Goal: Task Accomplishment & Management: Use online tool/utility

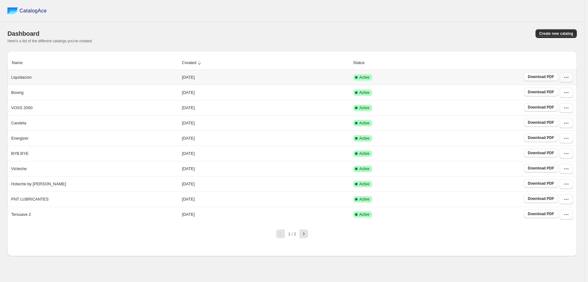
click at [565, 76] on icon "button" at bounding box center [567, 77] width 6 height 6
click at [560, 103] on span "View catalog links" at bounding box center [561, 104] width 23 height 11
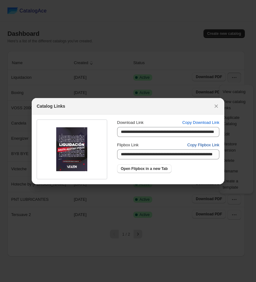
click at [201, 145] on span "Copy Flipbox Link" at bounding box center [203, 145] width 32 height 6
click at [215, 106] on icon ":rv:" at bounding box center [216, 106] width 6 height 6
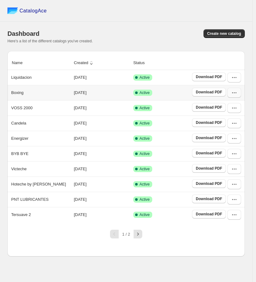
click at [234, 92] on icon "button" at bounding box center [234, 93] width 6 height 6
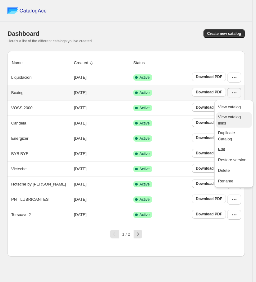
click at [241, 116] on span "View catalog links" at bounding box center [229, 119] width 23 height 11
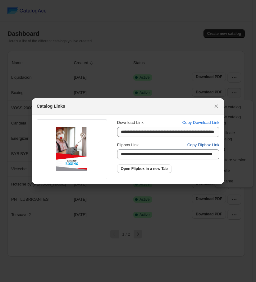
click at [210, 146] on span "Copy Flipbox Link" at bounding box center [203, 145] width 32 height 6
click at [218, 109] on button ":rv:" at bounding box center [216, 106] width 9 height 9
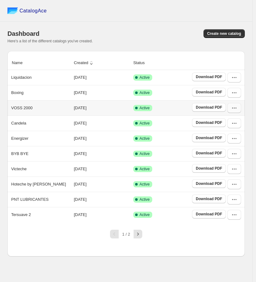
click at [236, 107] on icon "button" at bounding box center [234, 108] width 6 height 6
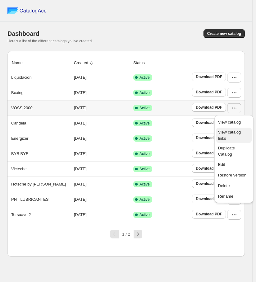
click at [236, 134] on span "View catalog links" at bounding box center [229, 135] width 23 height 11
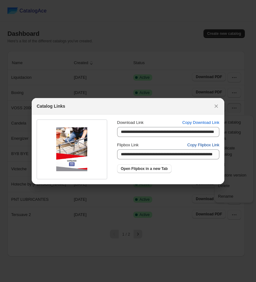
click at [200, 146] on span "Copy Flipbox Link" at bounding box center [203, 145] width 32 height 6
click at [218, 106] on icon ":rv:" at bounding box center [216, 106] width 6 height 6
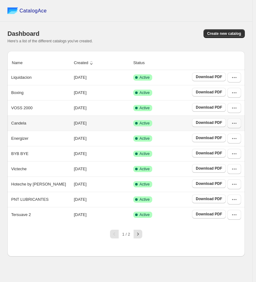
click at [235, 125] on icon "button" at bounding box center [234, 123] width 6 height 6
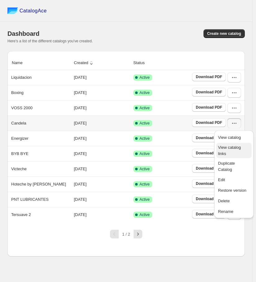
click at [241, 147] on span "View catalog links" at bounding box center [229, 150] width 23 height 11
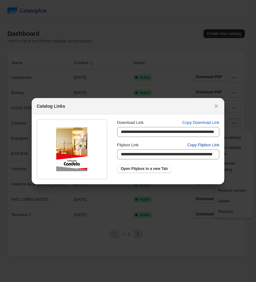
click at [205, 143] on span "Copy Flipbox Link" at bounding box center [203, 145] width 32 height 6
click at [214, 107] on icon ":rv:" at bounding box center [216, 106] width 6 height 6
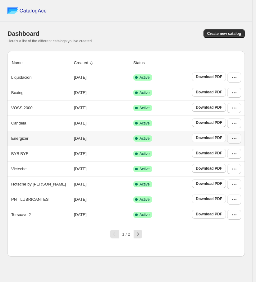
click at [231, 141] on icon "button" at bounding box center [234, 138] width 6 height 6
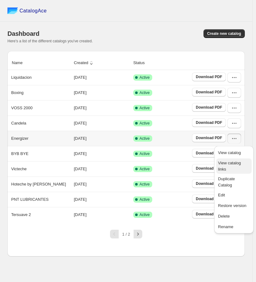
click at [241, 166] on span "View catalog links" at bounding box center [229, 165] width 23 height 11
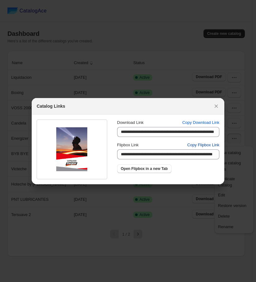
click at [208, 145] on span "Copy Flipbox Link" at bounding box center [203, 145] width 32 height 6
click at [216, 107] on icon ":rv:" at bounding box center [216, 106] width 6 height 6
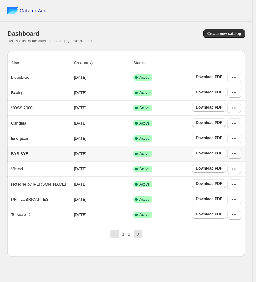
click at [233, 157] on icon "button" at bounding box center [234, 153] width 6 height 6
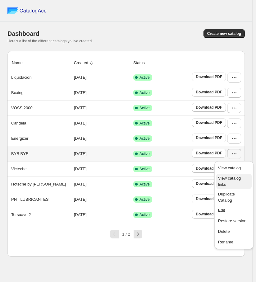
click at [239, 181] on span "View catalog links" at bounding box center [229, 181] width 23 height 11
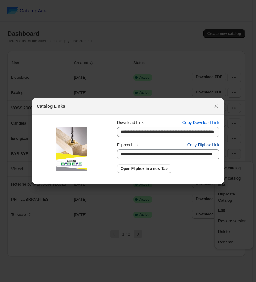
click at [214, 146] on span "Copy Flipbox Link" at bounding box center [203, 145] width 32 height 6
click at [216, 105] on icon ":rv:" at bounding box center [216, 106] width 6 height 6
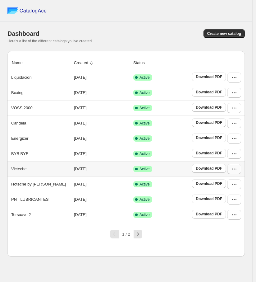
click at [234, 169] on icon "button" at bounding box center [234, 168] width 1 height 1
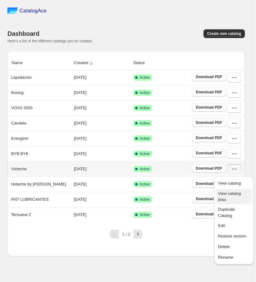
click at [241, 195] on span "View catalog links" at bounding box center [229, 196] width 23 height 11
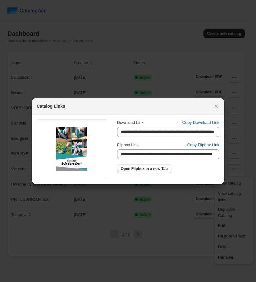
click at [219, 144] on span "Copy Flipbox Link" at bounding box center [203, 145] width 32 height 6
click at [214, 108] on icon ":rv:" at bounding box center [216, 106] width 6 height 6
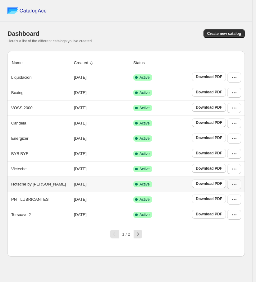
click at [237, 187] on icon "button" at bounding box center [234, 184] width 6 height 6
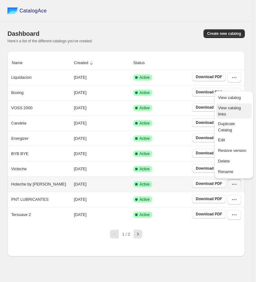
click at [240, 106] on span "View catalog links" at bounding box center [229, 110] width 23 height 11
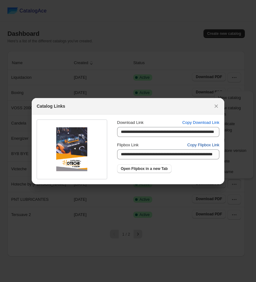
click at [212, 141] on button "Copy Flipbox Link" at bounding box center [203, 145] width 39 height 10
click at [215, 104] on icon ":rv:" at bounding box center [216, 105] width 3 height 3
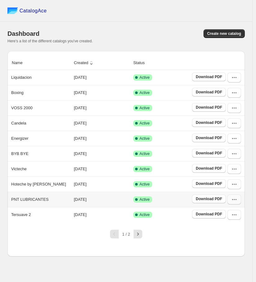
click at [232, 199] on icon "button" at bounding box center [234, 199] width 6 height 6
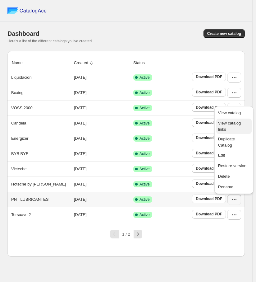
click at [241, 125] on span "View catalog links" at bounding box center [229, 126] width 23 height 11
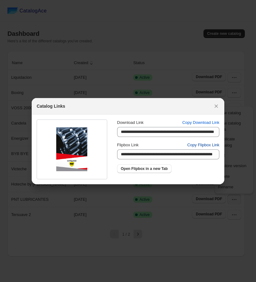
click at [204, 145] on span "Copy Flipbox Link" at bounding box center [203, 145] width 32 height 6
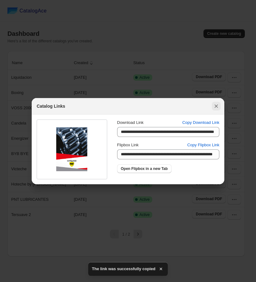
click at [215, 104] on icon ":rv:" at bounding box center [216, 106] width 6 height 6
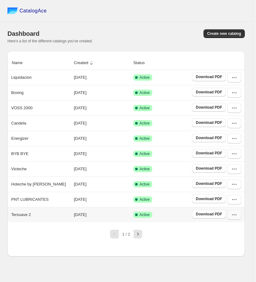
click at [232, 217] on icon "button" at bounding box center [234, 214] width 6 height 6
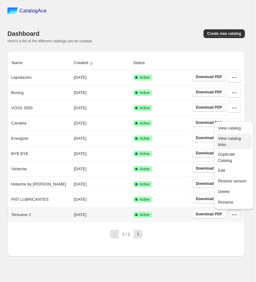
click at [226, 137] on span "View catalog links" at bounding box center [229, 141] width 23 height 11
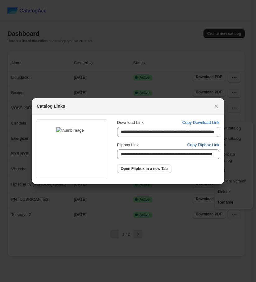
click at [215, 147] on span "Copy Flipbox Link" at bounding box center [203, 145] width 32 height 6
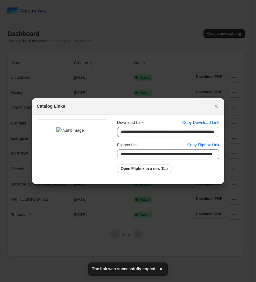
click at [154, 224] on div at bounding box center [128, 141] width 256 height 282
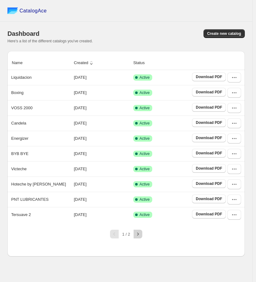
click at [137, 237] on icon "button" at bounding box center [138, 234] width 6 height 6
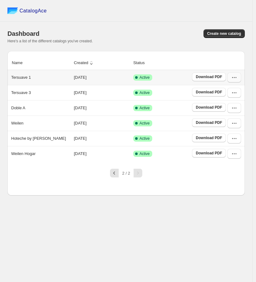
click at [237, 75] on button "button" at bounding box center [235, 77] width 14 height 10
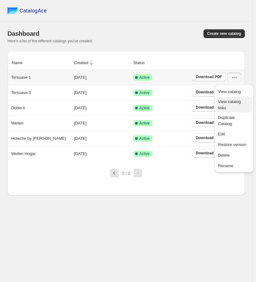
click at [240, 105] on button "View catalog links" at bounding box center [233, 104] width 35 height 15
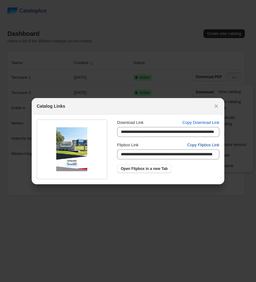
click at [214, 145] on span "Copy Flipbox Link" at bounding box center [203, 145] width 32 height 6
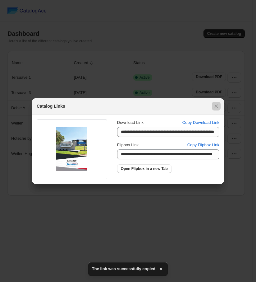
click at [80, 230] on div at bounding box center [128, 141] width 256 height 282
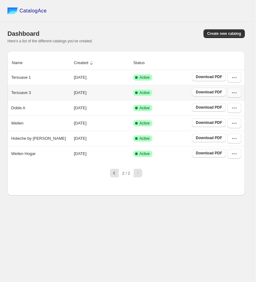
click at [232, 95] on icon "button" at bounding box center [234, 93] width 6 height 6
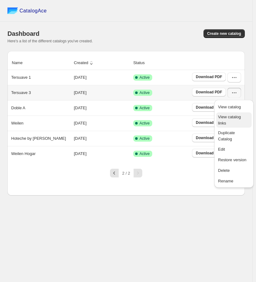
click at [236, 115] on span "View catalog links" at bounding box center [229, 119] width 23 height 11
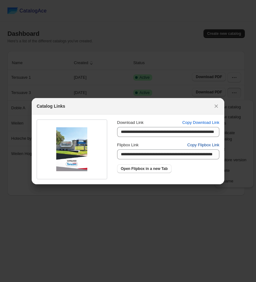
click at [211, 143] on span "Copy Flipbox Link" at bounding box center [203, 145] width 32 height 6
click at [216, 106] on icon ":r3n:" at bounding box center [216, 105] width 3 height 3
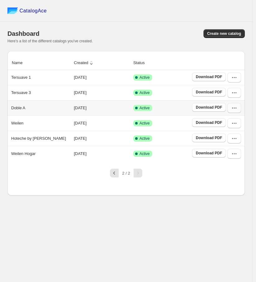
click at [237, 110] on button "button" at bounding box center [235, 108] width 14 height 10
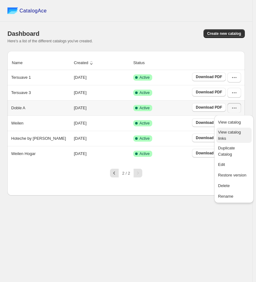
click at [237, 135] on span "View catalog links" at bounding box center [229, 135] width 23 height 11
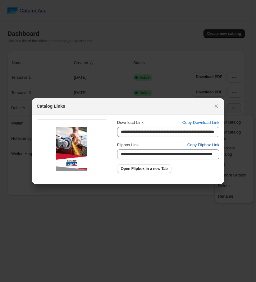
click at [200, 146] on span "Copy Flipbox Link" at bounding box center [203, 145] width 32 height 6
click at [219, 103] on icon ":r3n:" at bounding box center [216, 106] width 6 height 6
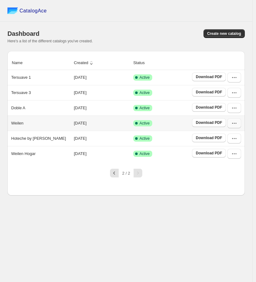
click at [237, 124] on icon "button" at bounding box center [234, 123] width 6 height 6
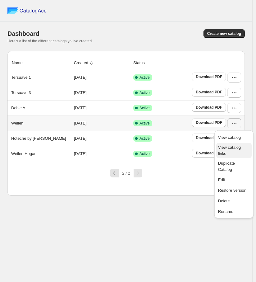
click at [241, 149] on span "View catalog links" at bounding box center [229, 150] width 23 height 11
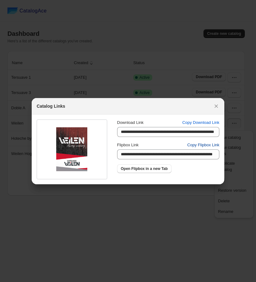
click at [215, 144] on span "Copy Flipbox Link" at bounding box center [203, 145] width 32 height 6
click at [219, 105] on icon ":r3n:" at bounding box center [216, 106] width 6 height 6
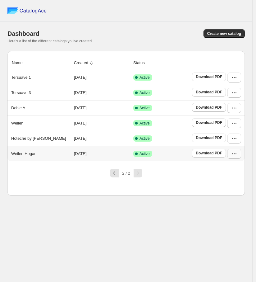
click at [235, 155] on icon "button" at bounding box center [234, 153] width 6 height 6
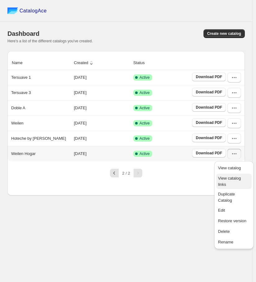
click at [238, 179] on span "View catalog links" at bounding box center [229, 181] width 23 height 11
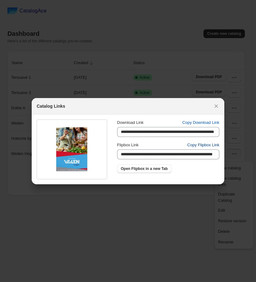
click at [212, 145] on span "Copy Flipbox Link" at bounding box center [203, 145] width 32 height 6
click at [173, 71] on div at bounding box center [128, 141] width 256 height 282
